Goal: Information Seeking & Learning: Learn about a topic

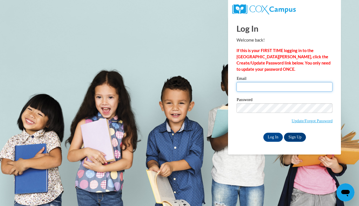
click at [287, 86] on input "Email" at bounding box center [285, 87] width 96 height 10
type input "[EMAIL_ADDRESS][DOMAIN_NAME]"
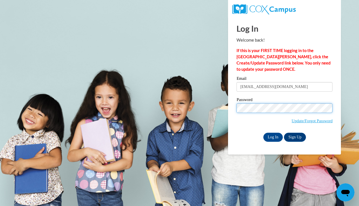
click at [263, 132] on input "Log In" at bounding box center [273, 136] width 20 height 9
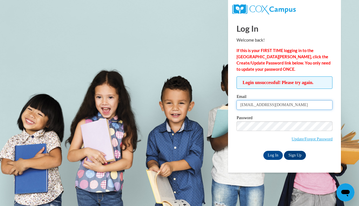
drag, startPoint x: 0, startPoint y: 0, endPoint x: 271, endPoint y: 105, distance: 290.7
click at [271, 105] on input "maddywilson625@gmail.com" at bounding box center [285, 105] width 96 height 10
click at [308, 103] on input "maddywilson625@gmail.com" at bounding box center [285, 105] width 96 height 10
drag, startPoint x: 308, startPoint y: 103, endPoint x: 197, endPoint y: 107, distance: 111.3
click at [197, 107] on body "Log In Welcome back! If this is your FIRST TIME logging in to the NEW Cox Campu…" at bounding box center [179, 103] width 359 height 206
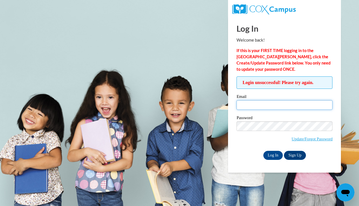
click at [254, 101] on input "Email" at bounding box center [285, 105] width 96 height 10
type input "mwilson@portagelearningcenters.com"
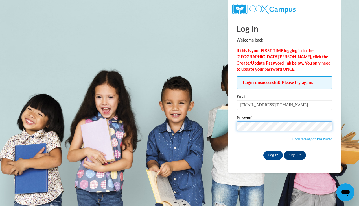
click at [263, 150] on input "Log In" at bounding box center [273, 154] width 20 height 9
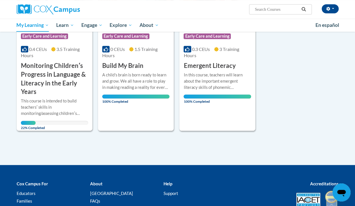
scroll to position [134, 0]
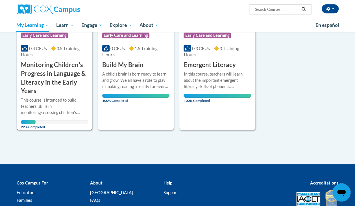
click at [67, 88] on h3 "Monitoring Childrenʹs Progress in Language & Literacy in the Early Years" at bounding box center [54, 77] width 67 height 35
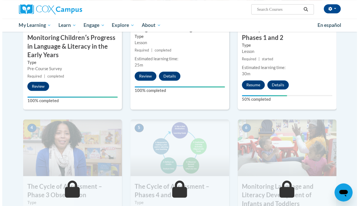
scroll to position [207, 0]
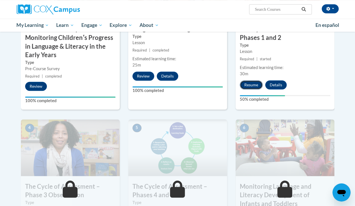
click at [248, 85] on button "Resume" at bounding box center [251, 84] width 23 height 9
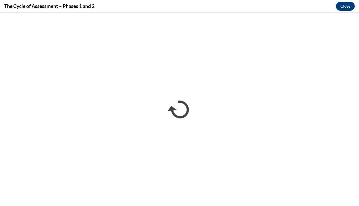
scroll to position [0, 0]
click at [315, 6] on div "The Cycle of Assessment – Phases 1 and 2 Close" at bounding box center [179, 6] width 359 height 13
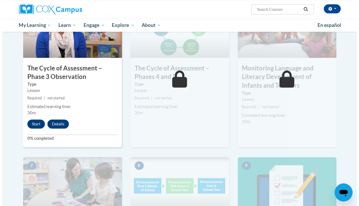
scroll to position [322, 0]
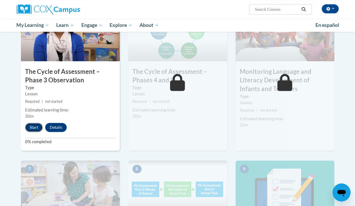
click at [33, 129] on button "Start" at bounding box center [34, 127] width 18 height 9
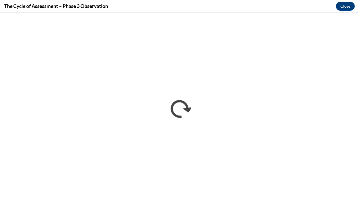
scroll to position [0, 0]
